Goal: Task Accomplishment & Management: Manage account settings

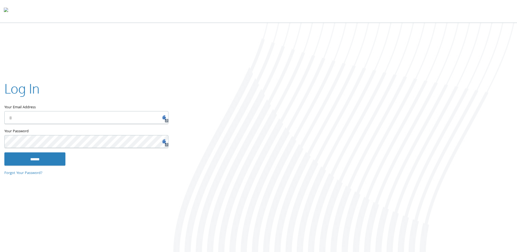
type input "**********"
click at [44, 158] on input "******" at bounding box center [34, 158] width 61 height 13
type input "**********"
click at [44, 160] on input "******" at bounding box center [34, 158] width 61 height 13
